Goal: Task Accomplishment & Management: Use online tool/utility

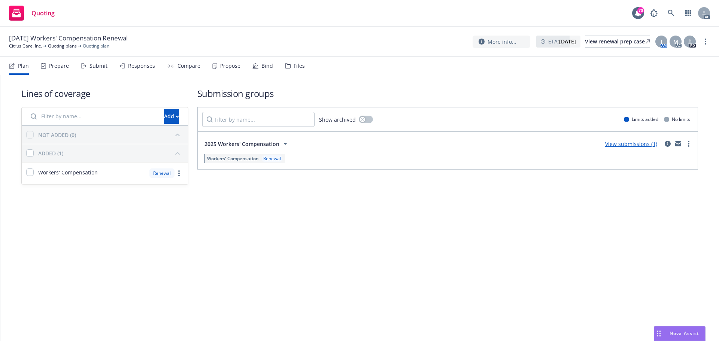
click at [140, 67] on div "Responses" at bounding box center [141, 66] width 27 height 6
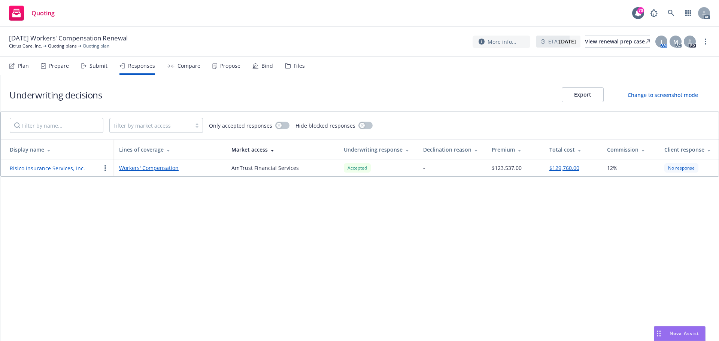
click at [51, 170] on button "Risico Insurance Services, Inc." at bounding box center [47, 168] width 75 height 8
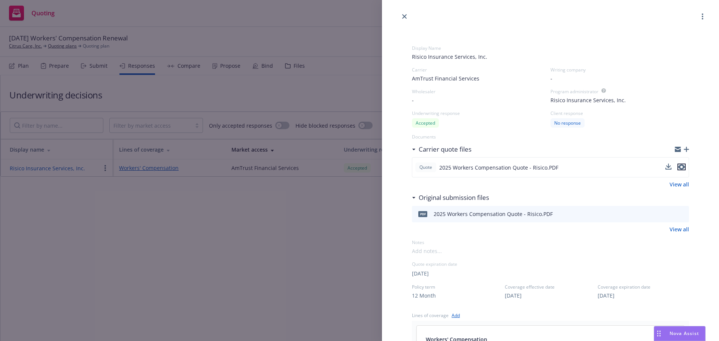
click at [678, 168] on icon "preview file" at bounding box center [681, 166] width 7 height 5
drag, startPoint x: 213, startPoint y: 251, endPoint x: 214, endPoint y: 241, distance: 9.4
click at [214, 251] on div "Display Name Risico Insurance Services, Inc. Carrier AmTrust Financial Services…" at bounding box center [359, 170] width 719 height 341
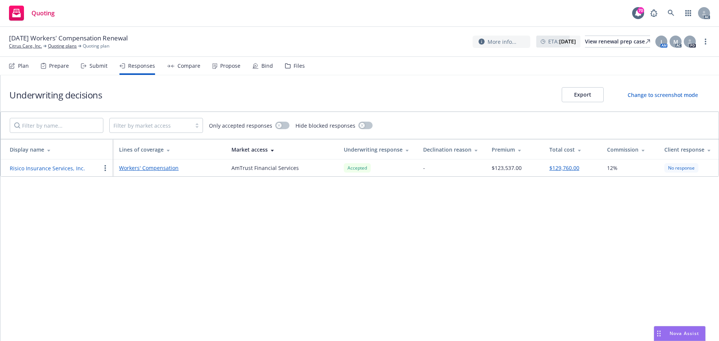
click at [220, 64] on div "Propose" at bounding box center [230, 66] width 20 height 6
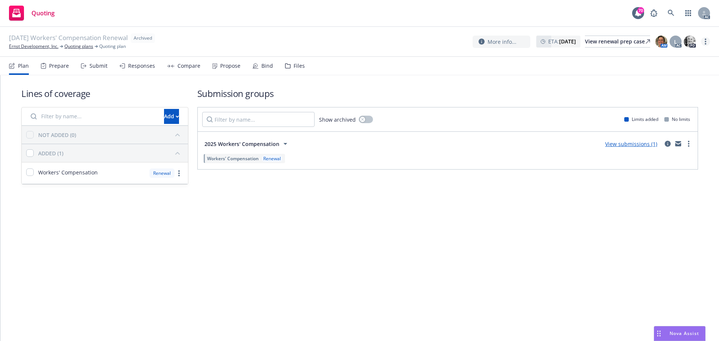
click at [702, 42] on link "more" at bounding box center [705, 41] width 9 height 9
click at [670, 55] on link "Copy logging email" at bounding box center [668, 56] width 83 height 15
